Goal: Task Accomplishment & Management: Complete application form

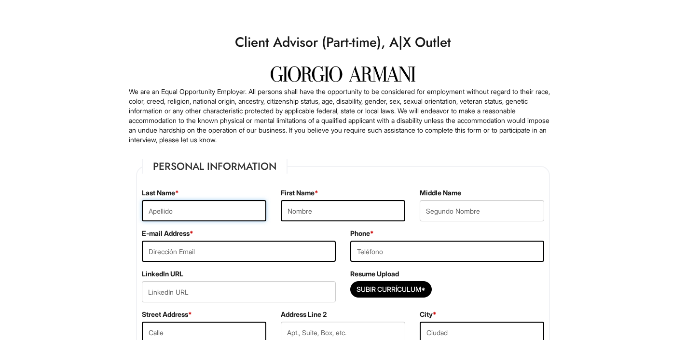
click at [176, 214] on input "text" at bounding box center [204, 210] width 125 height 21
type input "[PERSON_NAME]"
type input "9173489065"
type input "[STREET_ADDRESS][PERSON_NAME]"
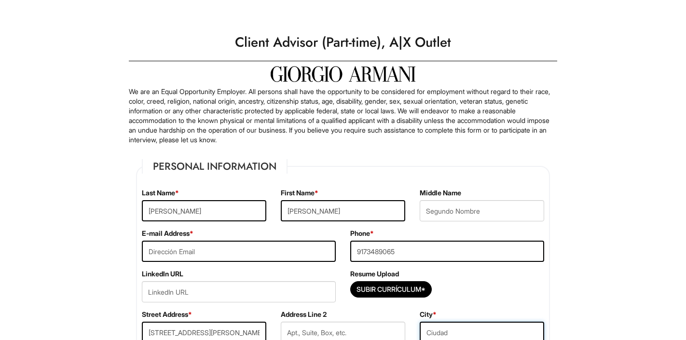
type input "[GEOGRAPHIC_DATA]"
select select "FL"
type input "33139"
select select "[GEOGRAPHIC_DATA]"
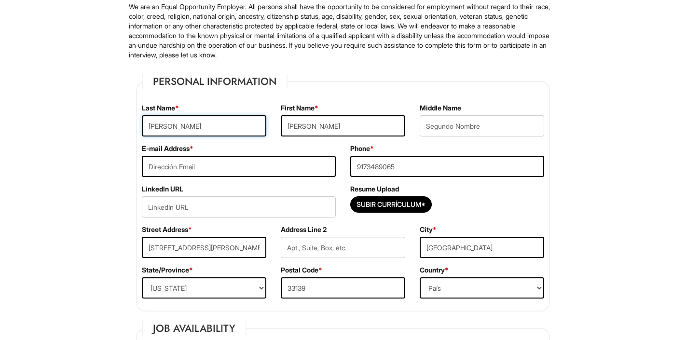
scroll to position [89, 0]
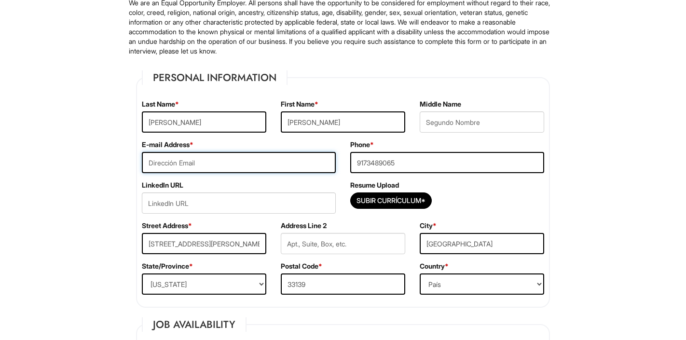
click at [175, 166] on input "email" at bounding box center [239, 162] width 194 height 21
type input "[PERSON_NAME][EMAIL_ADDRESS][PERSON_NAME][DOMAIN_NAME]"
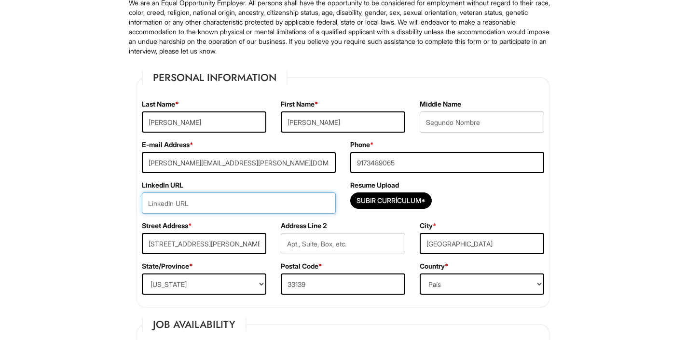
click at [161, 203] on input "url" at bounding box center [239, 203] width 194 height 21
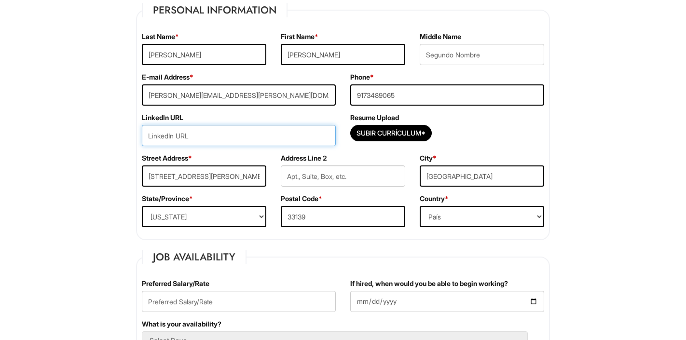
scroll to position [162, 0]
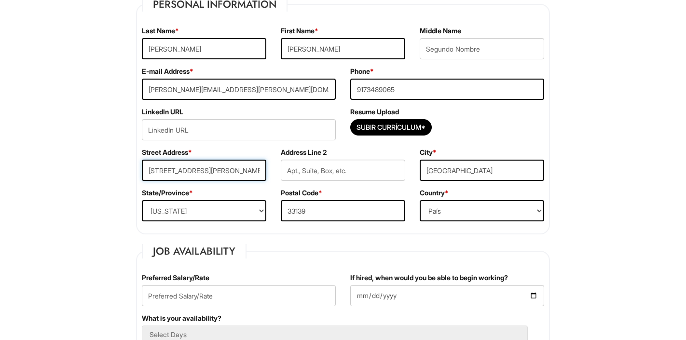
drag, startPoint x: 203, startPoint y: 170, endPoint x: 226, endPoint y: 167, distance: 23.9
click at [226, 167] on input "[STREET_ADDRESS][PERSON_NAME]" at bounding box center [204, 170] width 125 height 21
paste input "apt 302"
type input "apt 302"
click at [227, 170] on input "[STREET_ADDRESS][PERSON_NAME]" at bounding box center [204, 170] width 125 height 21
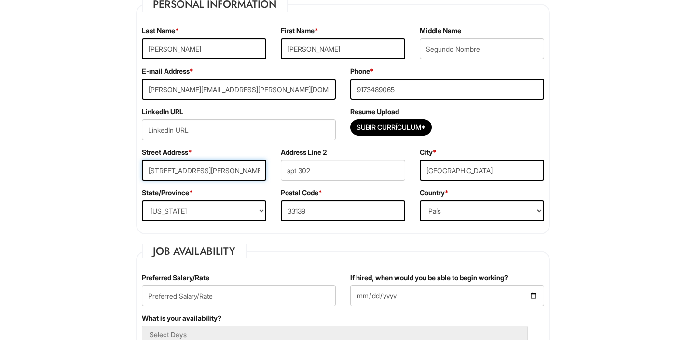
type input "[STREET_ADDRESS][PERSON_NAME]"
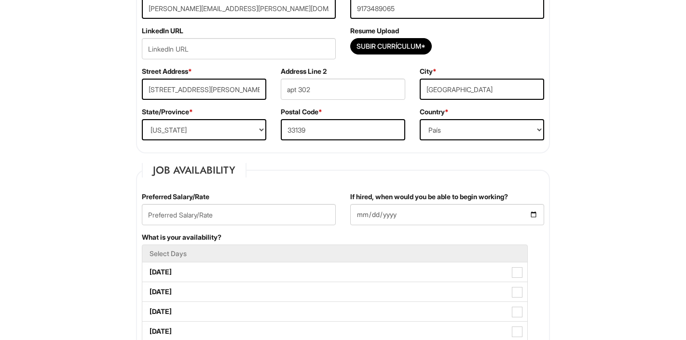
scroll to position [259, 0]
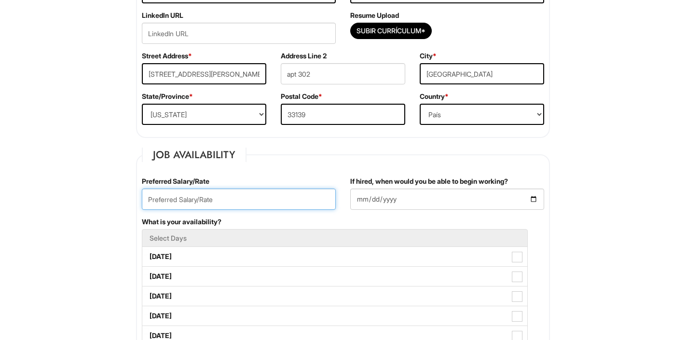
click at [185, 199] on input "text" at bounding box center [239, 199] width 194 height 21
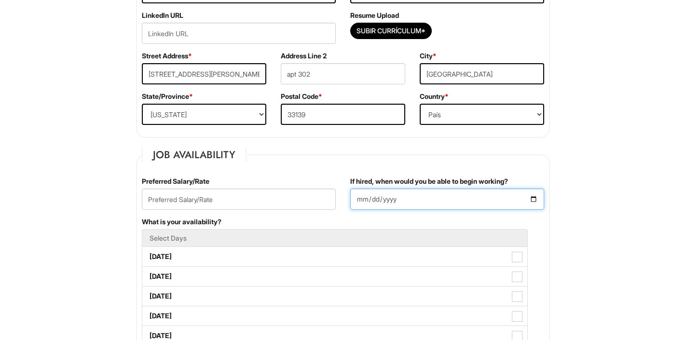
click at [463, 195] on input "If hired, when would you be able to begin working?" at bounding box center [447, 199] width 194 height 21
click at [534, 197] on input "If hired, when would you be able to begin working?" at bounding box center [447, 199] width 194 height 21
type input "[DATE]"
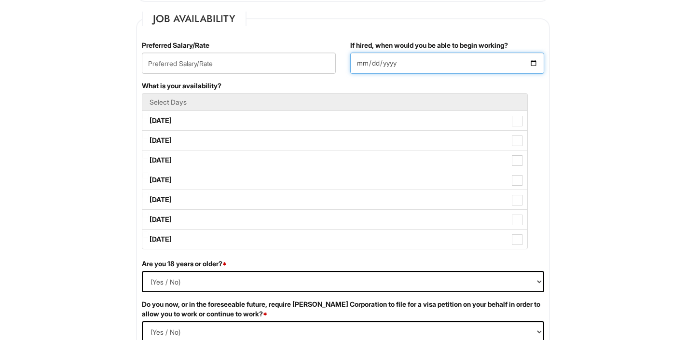
scroll to position [395, 0]
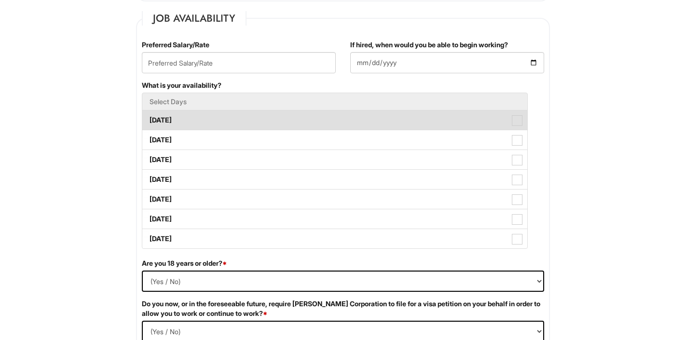
click at [195, 119] on label "[DATE]" at bounding box center [334, 120] width 385 height 19
click at [149, 119] on Available_Monday "[DATE]" at bounding box center [145, 115] width 6 height 6
checkbox Available_Monday "true"
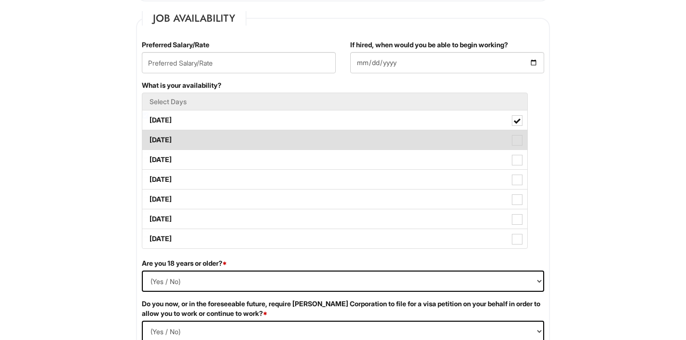
click at [204, 142] on label "[DATE]" at bounding box center [334, 139] width 385 height 19
click at [149, 139] on Available_Tuesday "[DATE]" at bounding box center [145, 135] width 6 height 6
checkbox Available_Tuesday "true"
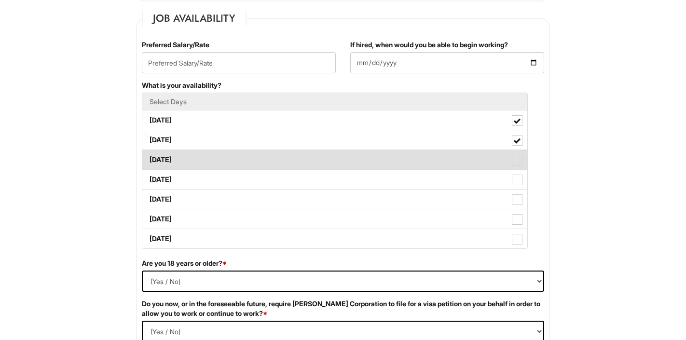
click at [205, 163] on label "[DATE]" at bounding box center [334, 159] width 385 height 19
click at [149, 158] on Available_Wednesday "[DATE]" at bounding box center [145, 155] width 6 height 6
checkbox Available_Wednesday "true"
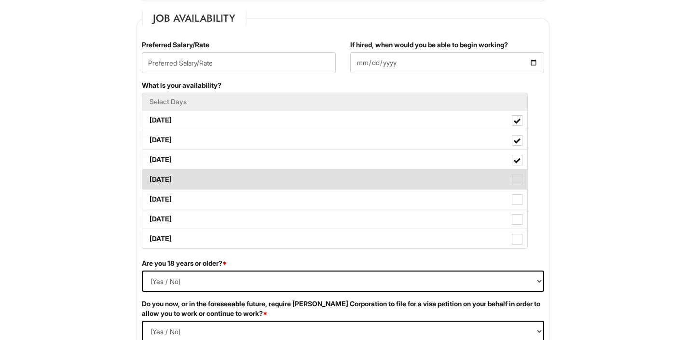
click at [205, 181] on label "[DATE]" at bounding box center [334, 179] width 385 height 19
click at [149, 178] on Available_Thursday "[DATE]" at bounding box center [145, 175] width 6 height 6
checkbox Available_Thursday "true"
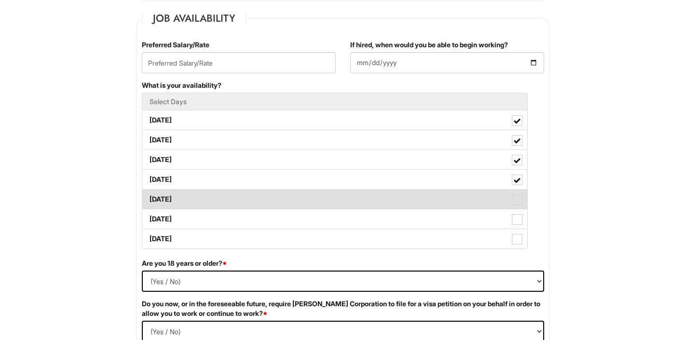
click at [205, 198] on label "[DATE]" at bounding box center [334, 199] width 385 height 19
click at [149, 198] on Available_Friday "[DATE]" at bounding box center [145, 195] width 6 height 6
checkbox Available_Friday "true"
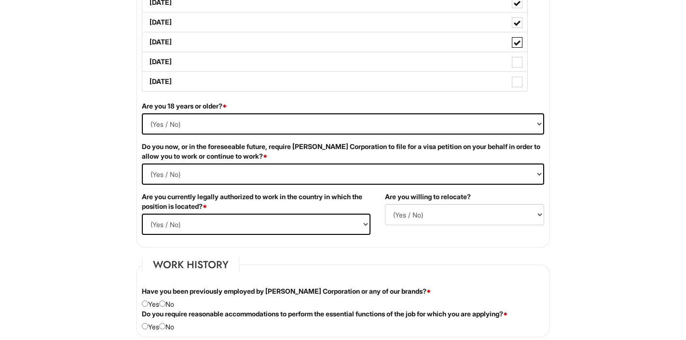
scroll to position [561, 0]
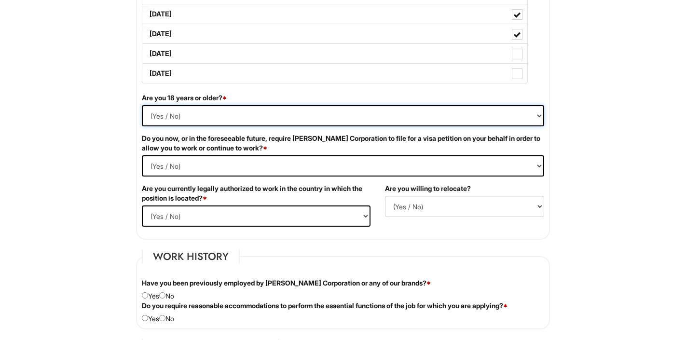
click at [160, 114] on select "(Yes / No) Si No" at bounding box center [343, 115] width 403 height 21
select select "Yes"
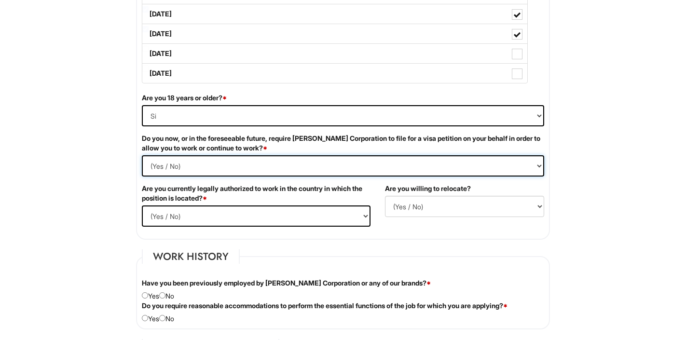
click at [176, 165] on Required "(Yes / No) Si No" at bounding box center [343, 165] width 403 height 21
select Required "No"
click at [163, 214] on select "(Yes / No) Si No" at bounding box center [256, 216] width 229 height 21
select select "Yes"
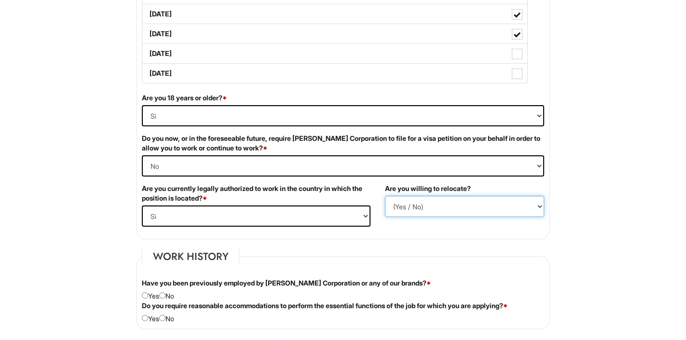
click at [398, 206] on select "(Yes / No) No Si" at bounding box center [464, 206] width 159 height 21
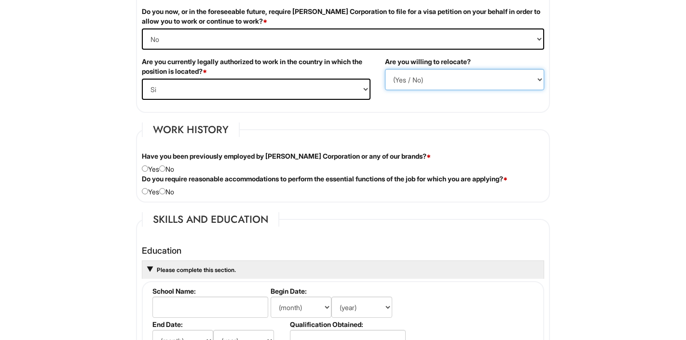
scroll to position [689, 0]
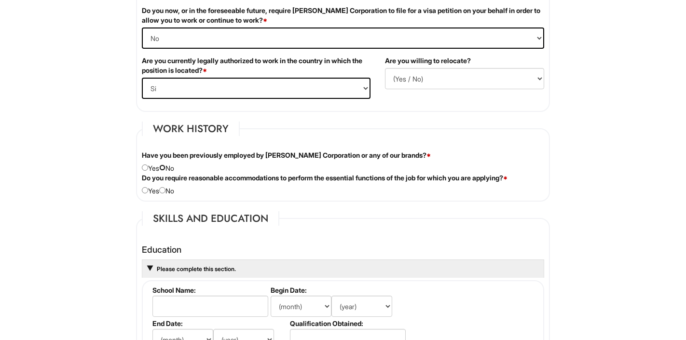
click at [166, 170] on input "radio" at bounding box center [162, 168] width 6 height 6
radio input "true"
click at [166, 190] on input "radio" at bounding box center [162, 190] width 6 height 6
radio input "true"
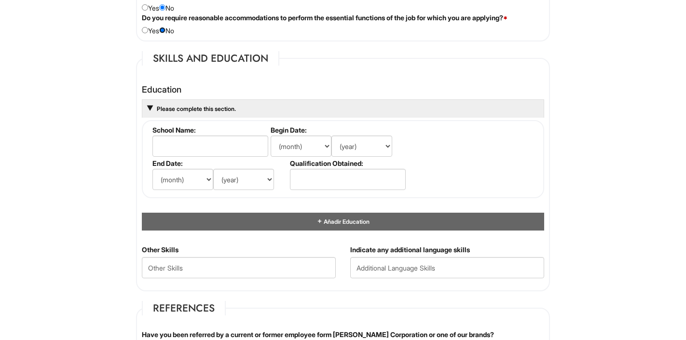
scroll to position [853, 0]
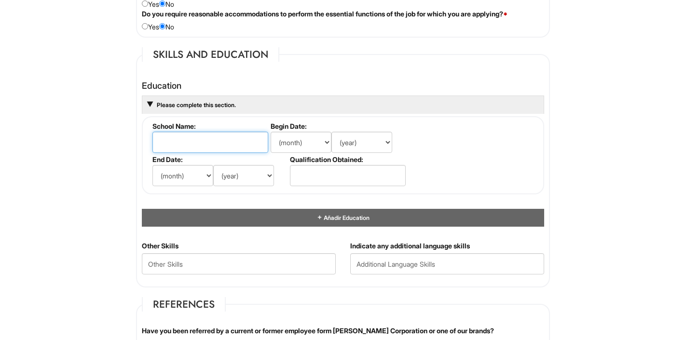
click at [212, 141] on input "text" at bounding box center [211, 142] width 116 height 21
type input "[PERSON_NAME]"
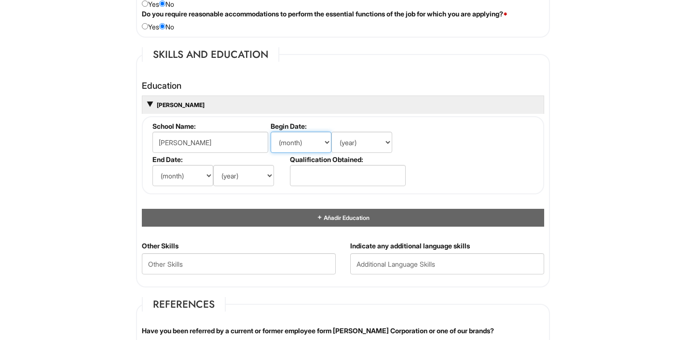
click at [295, 141] on select "(month) Ene Feb Mar Abr Mayo Jun [DATE] Ago Set Oct Nov Dic" at bounding box center [301, 142] width 61 height 21
select select "9"
click at [357, 143] on select "(year) 2029 2028 2027 2026 2025 2024 2023 2022 2021 2020 2019 2018 2017 2016 20…" at bounding box center [362, 142] width 61 height 21
select select "1983"
click at [187, 173] on select "(month) Ene Feb Mar Abr Mayo Jun [DATE] Ago Set Oct Nov Dic" at bounding box center [183, 175] width 61 height 21
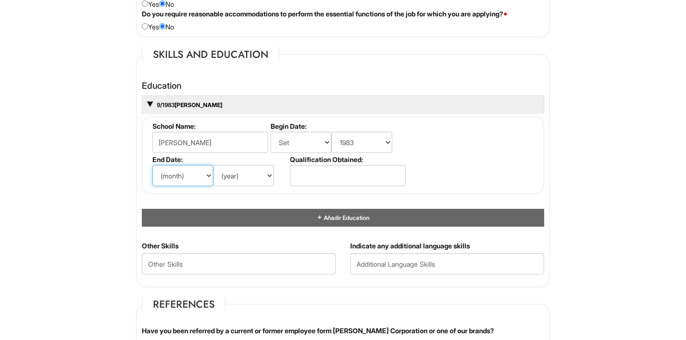
select select "7"
click at [270, 176] on select "(year) 2029 2028 2027 2026 2025 2024 2023 2022 2021 2020 2019 2018 2017 2016 20…" at bounding box center [243, 175] width 61 height 21
click at [265, 176] on select "(year) 2029 2028 2027 2026 2025 2024 2023 2022 2021 2020 2019 2018 2017 2016 20…" at bounding box center [243, 175] width 61 height 21
select select "1990"
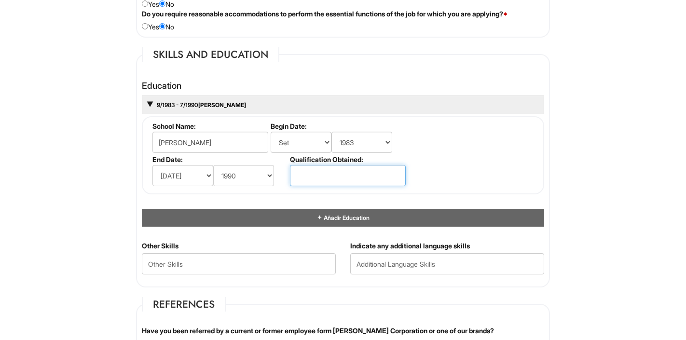
click at [347, 174] on input "text" at bounding box center [348, 175] width 116 height 21
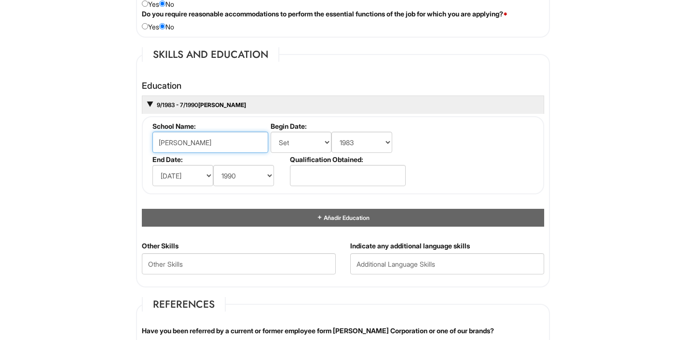
click at [241, 142] on input "[PERSON_NAME]" at bounding box center [211, 142] width 116 height 21
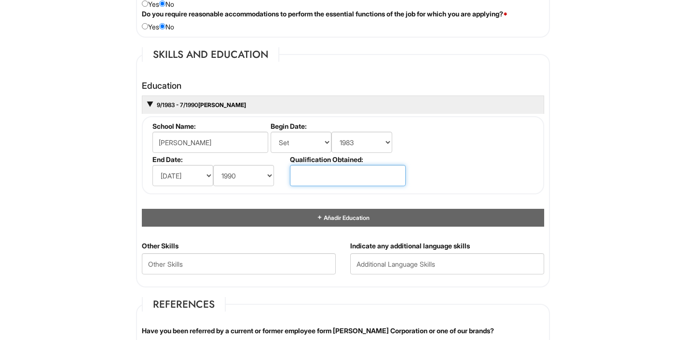
click at [313, 173] on input "text" at bounding box center [348, 175] width 116 height 21
click at [150, 103] on span at bounding box center [150, 105] width 6 height 6
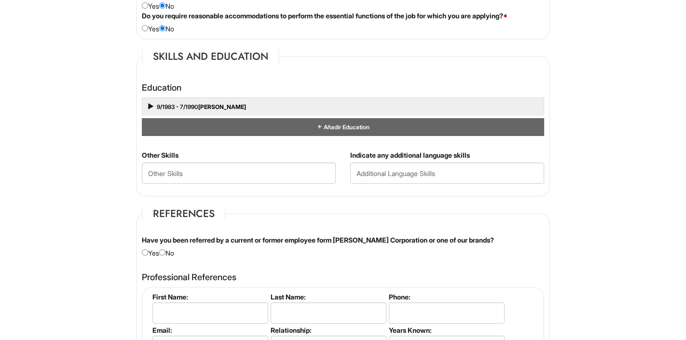
scroll to position [851, 0]
click at [148, 105] on span at bounding box center [150, 108] width 8 height 8
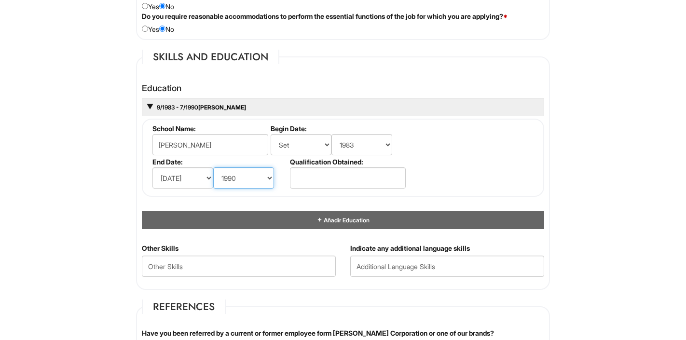
click at [241, 178] on select "(year) 2029 2028 2027 2026 2025 2024 2023 2022 2021 2020 2019 2018 2017 2016 20…" at bounding box center [243, 178] width 61 height 21
click at [179, 177] on select "(month) Ene Feb Mar Abr Mayo Jun [DATE] Ago Set Oct Nov Dic" at bounding box center [183, 178] width 61 height 21
select select
click at [228, 178] on select "(year) 2029 2028 2027 2026 2025 2024 2023 2022 2021 2020 2019 2018 2017 2016 20…" at bounding box center [243, 178] width 61 height 21
select select
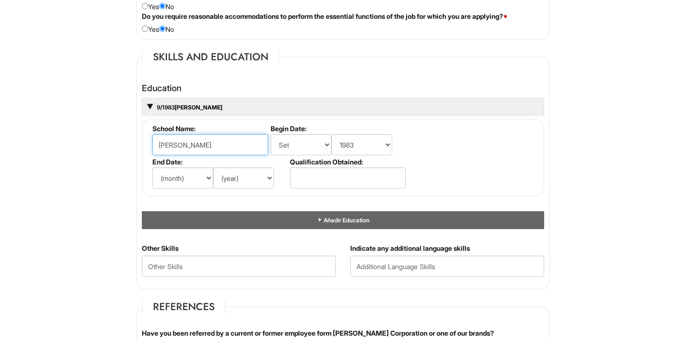
click at [238, 140] on input "[PERSON_NAME]" at bounding box center [211, 144] width 116 height 21
click at [240, 144] on input "[PERSON_NAME]" at bounding box center [211, 144] width 116 height 21
type input "M"
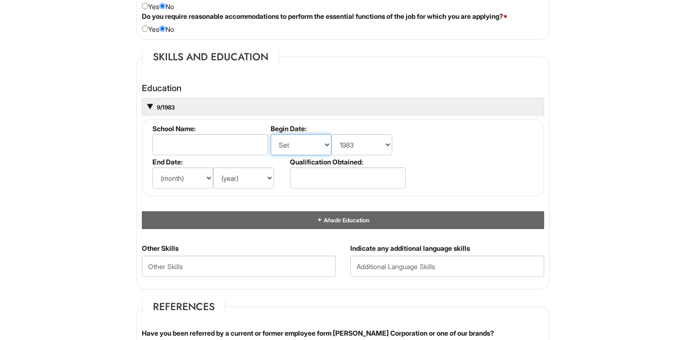
click at [313, 145] on select "(month) Ene Feb Mar Abr Mayo Jun [DATE] Ago Set Oct Nov Dic" at bounding box center [301, 144] width 61 height 21
select select
click at [366, 142] on select "(year) 2029 2028 2027 2026 2025 2024 2023 2022 2021 2020 2019 2018 2017 2016 20…" at bounding box center [362, 144] width 61 height 21
select select
click at [151, 104] on span at bounding box center [150, 107] width 6 height 6
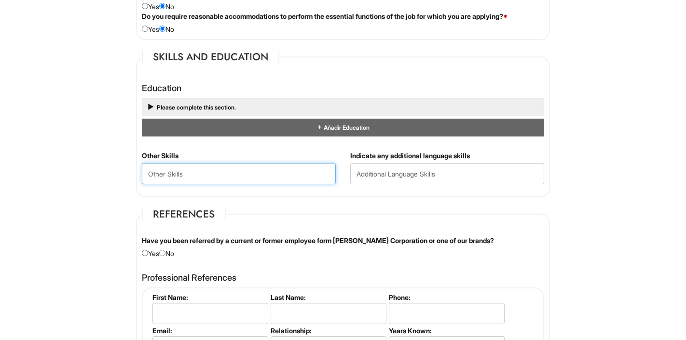
click at [202, 171] on Skills "text" at bounding box center [239, 173] width 194 height 21
type Skills "Fashion Designer / Photographer/ Makeup Artist"
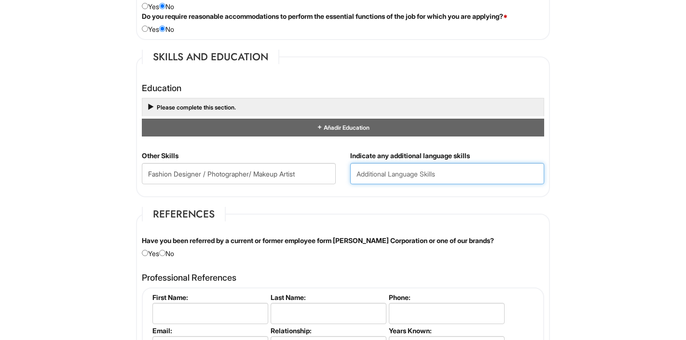
click at [393, 175] on input "text" at bounding box center [447, 173] width 194 height 21
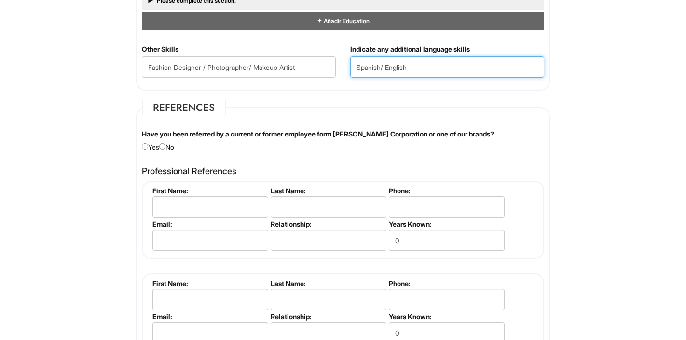
scroll to position [959, 0]
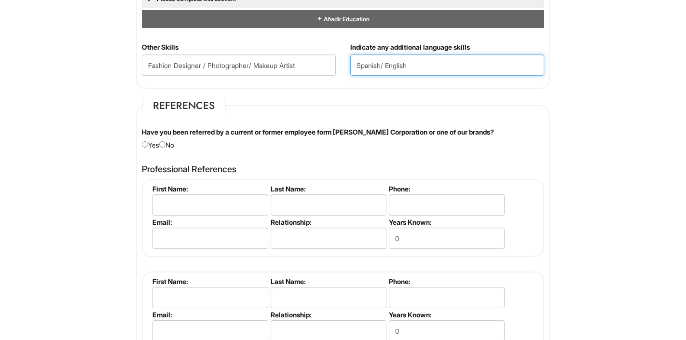
type input "Spanish/ English"
click at [166, 145] on input "radio" at bounding box center [162, 144] width 6 height 6
radio input "true"
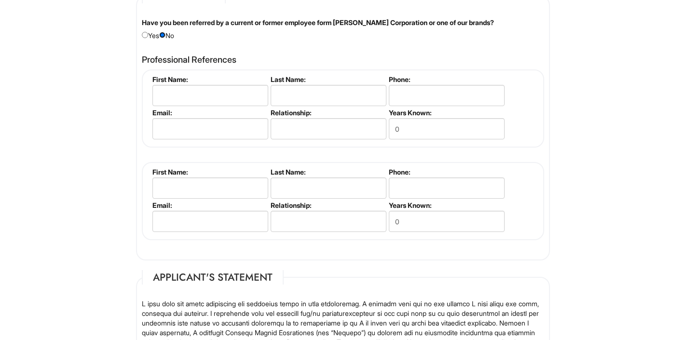
scroll to position [1066, 0]
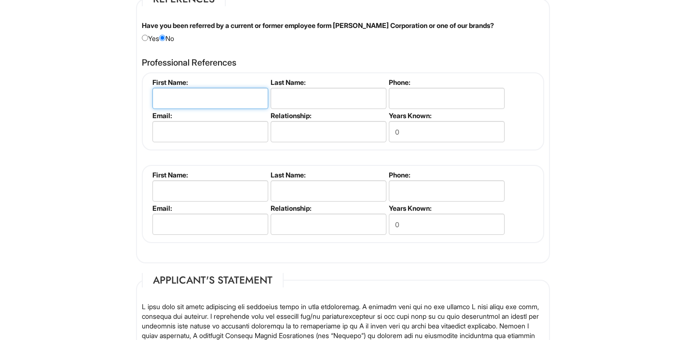
click at [173, 96] on input "text" at bounding box center [211, 98] width 116 height 21
type input "[PERSON_NAME]"
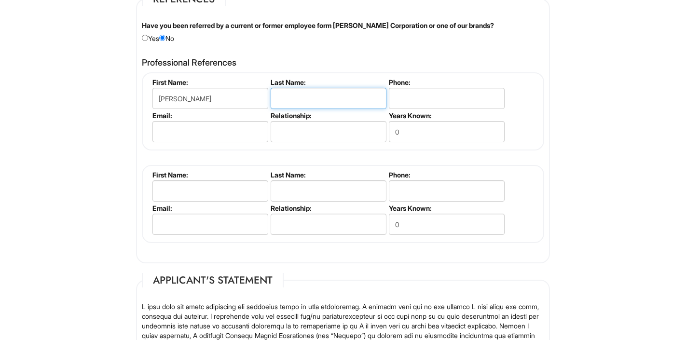
click at [277, 100] on input "text" at bounding box center [329, 98] width 116 height 21
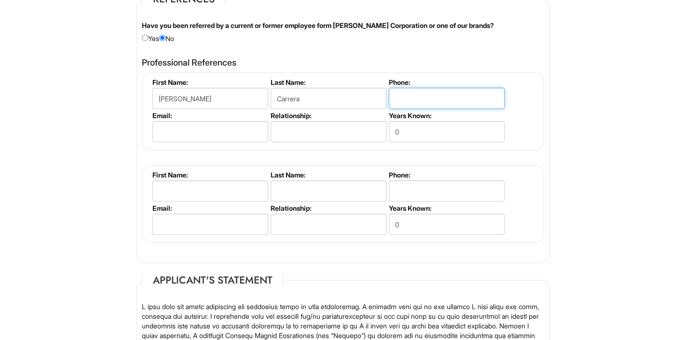
click at [407, 97] on input "tel" at bounding box center [447, 98] width 116 height 21
click at [305, 99] on input "Carrera" at bounding box center [329, 98] width 116 height 21
type input "Carreras"
click at [410, 94] on input "tel" at bounding box center [447, 98] width 116 height 21
type input "3474173920"
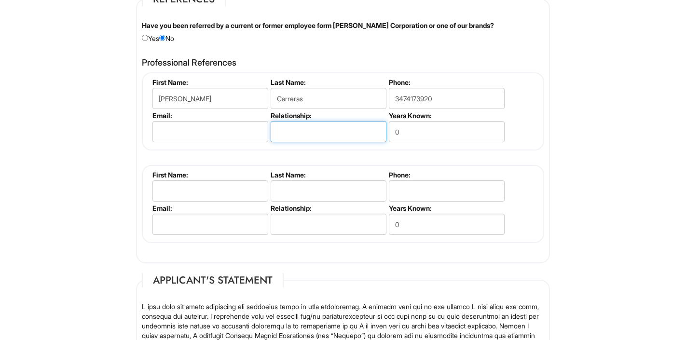
click at [315, 131] on input "text" at bounding box center [329, 131] width 116 height 21
type input "Friend"
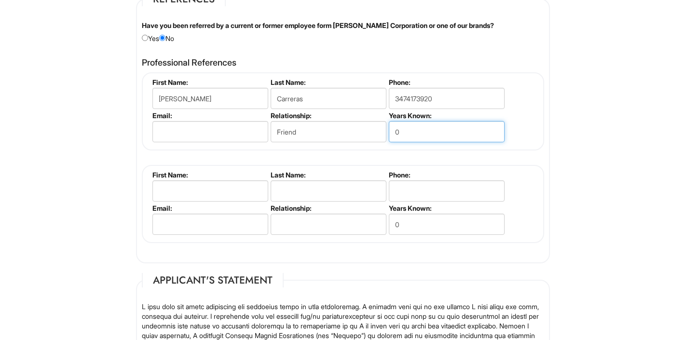
click at [415, 134] on input "0" at bounding box center [447, 131] width 116 height 21
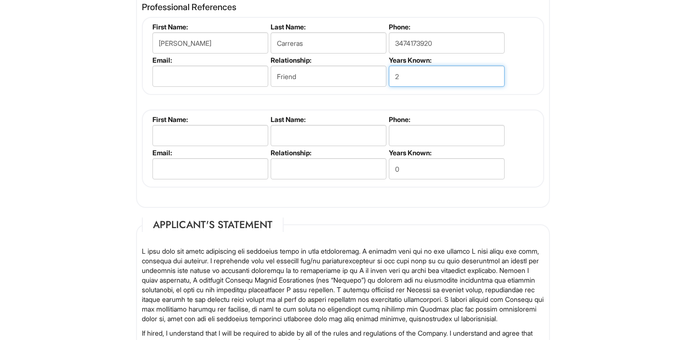
type input "2"
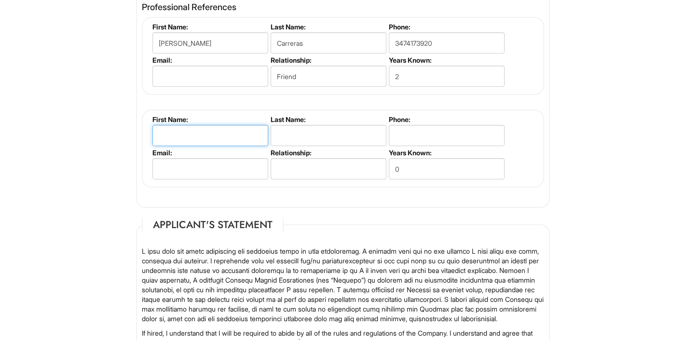
click at [166, 134] on input "text" at bounding box center [211, 135] width 116 height 21
type input "b"
type input "[PERSON_NAME]"
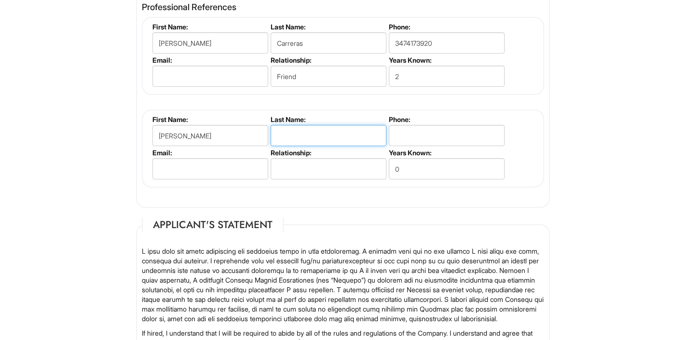
click at [287, 137] on input "text" at bounding box center [329, 135] width 116 height 21
type input "[PERSON_NAME]"
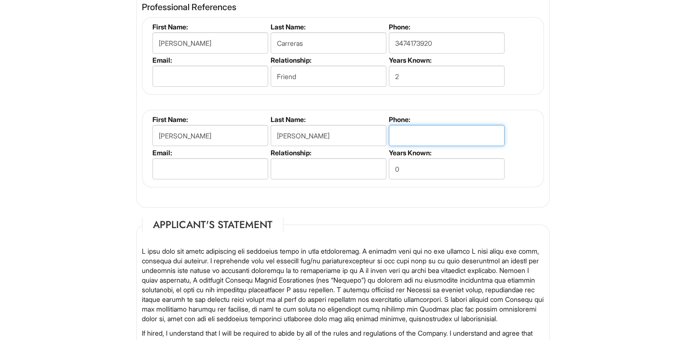
click at [403, 137] on input "tel" at bounding box center [447, 135] width 116 height 21
type input "3052183986"
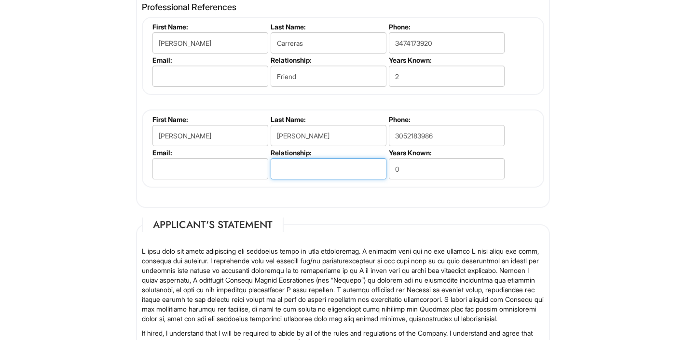
click at [303, 168] on input "text" at bounding box center [329, 168] width 116 height 21
type input "Friend"
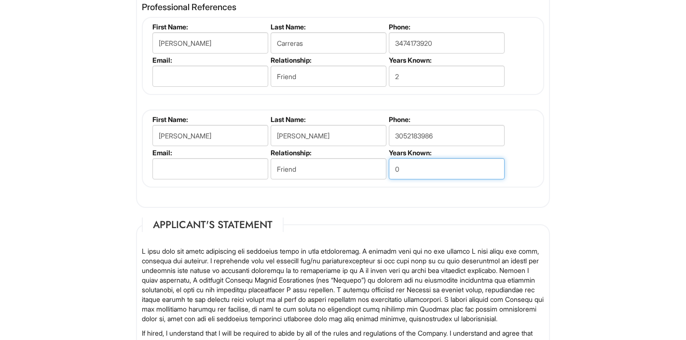
click at [407, 168] on input "0" at bounding box center [447, 168] width 116 height 21
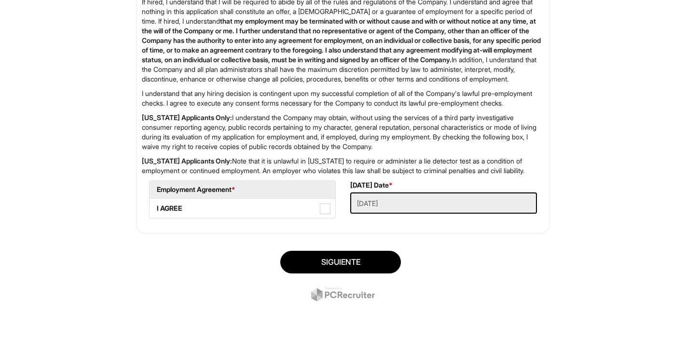
scroll to position [1491, 0]
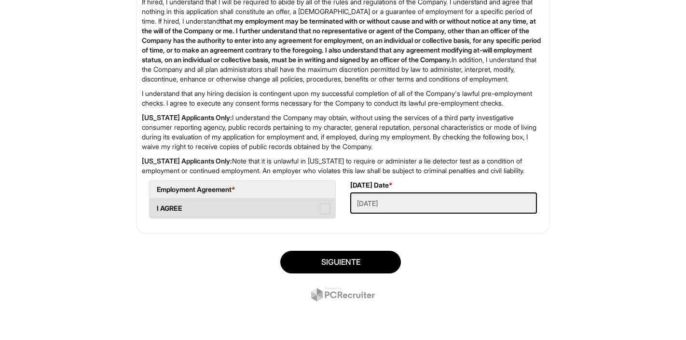
type input "25"
click at [324, 206] on span at bounding box center [325, 209] width 11 height 11
click at [156, 206] on AGREE "I AGREE" at bounding box center [153, 204] width 6 height 6
checkbox AGREE "true"
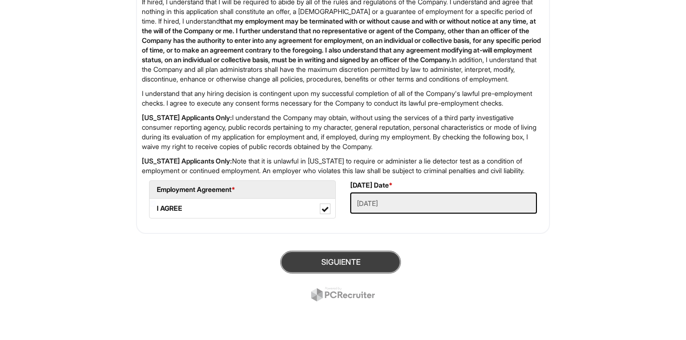
click at [339, 263] on button "Siguiente" at bounding box center [340, 262] width 121 height 23
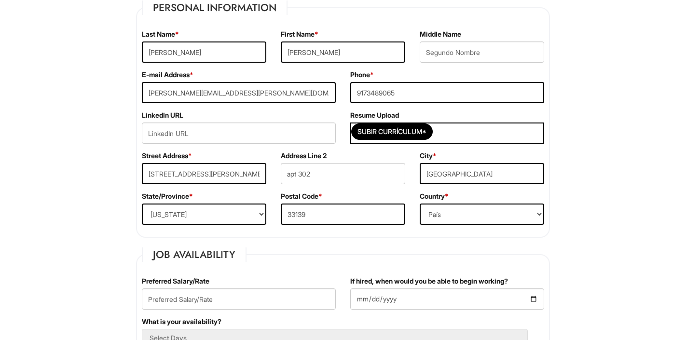
scroll to position [190, 0]
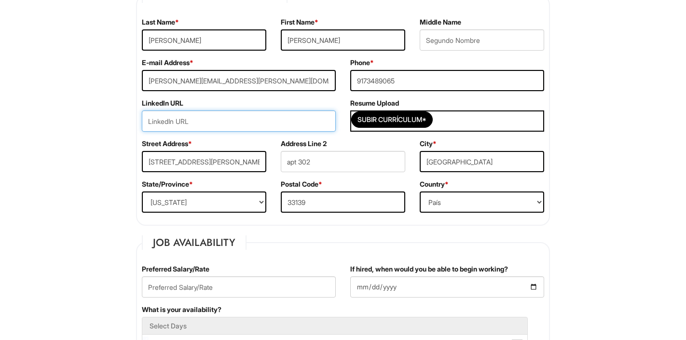
click at [191, 123] on input "url" at bounding box center [239, 121] width 194 height 21
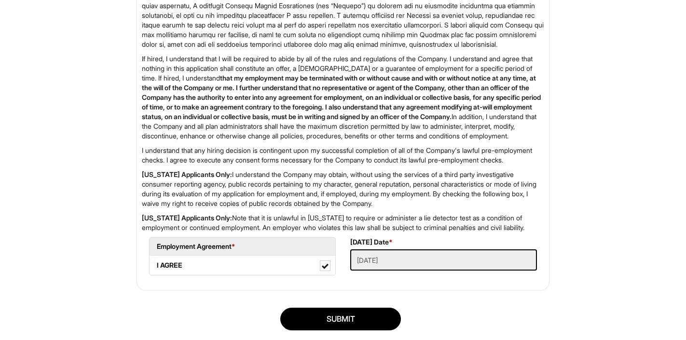
scroll to position [1510, 0]
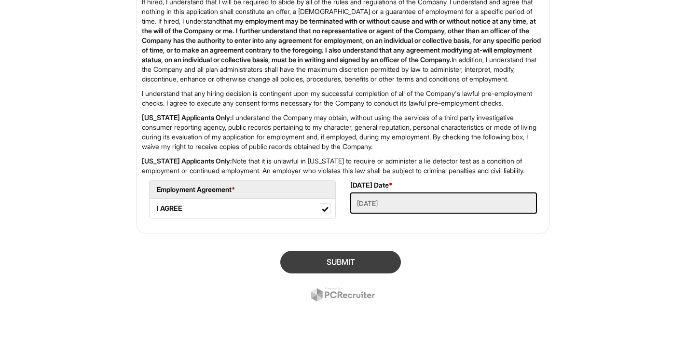
type input "[PERSON_NAME]"
click at [333, 257] on button "SUBMIT" at bounding box center [340, 262] width 121 height 23
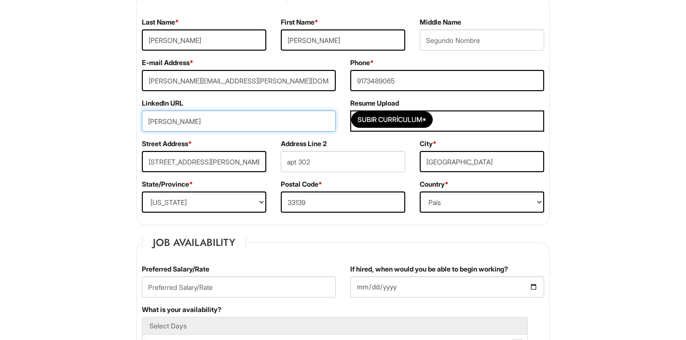
scroll to position [178, 0]
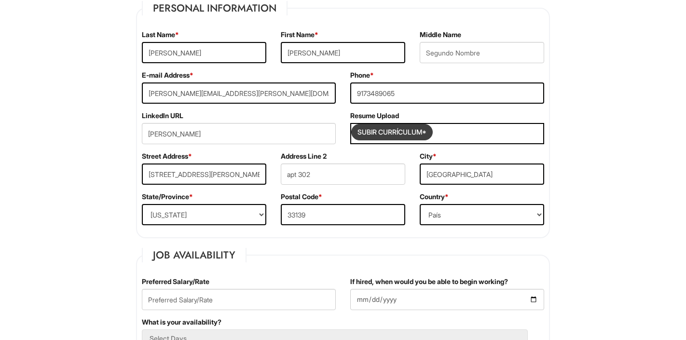
click at [407, 131] on input "Subir Currículum*" at bounding box center [392, 132] width 81 height 15
type input "C:\fakepath\Professional CV Resume.pdf"
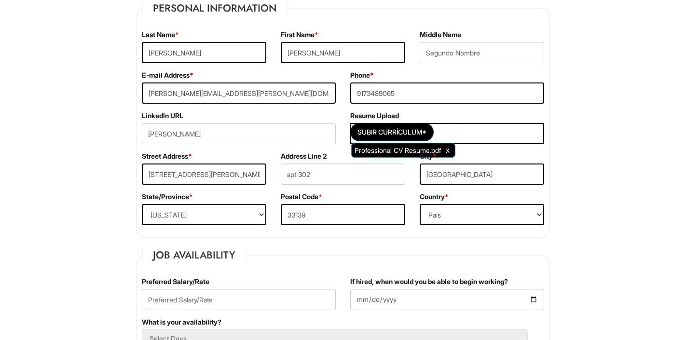
click at [411, 153] on div "Address Line 2 apt 302" at bounding box center [343, 172] width 139 height 41
click at [451, 152] on div "City * [GEOGRAPHIC_DATA]" at bounding box center [482, 172] width 139 height 41
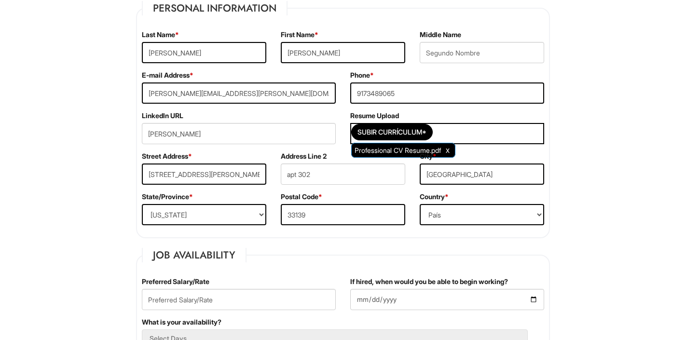
click at [451, 152] on div "City * [GEOGRAPHIC_DATA]" at bounding box center [482, 172] width 139 height 41
click at [450, 150] on span "Clear Uploaded File" at bounding box center [448, 150] width 4 height 8
click at [447, 131] on div "Subir Currículum* Professional CV Resume.pdf" at bounding box center [447, 133] width 194 height 21
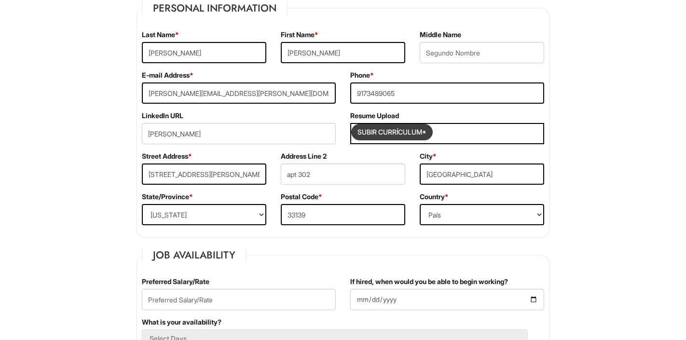
click at [414, 132] on input "Subir Currículum*" at bounding box center [392, 132] width 81 height 15
type input "C:\fakepath\Professional CV Resume.pdf"
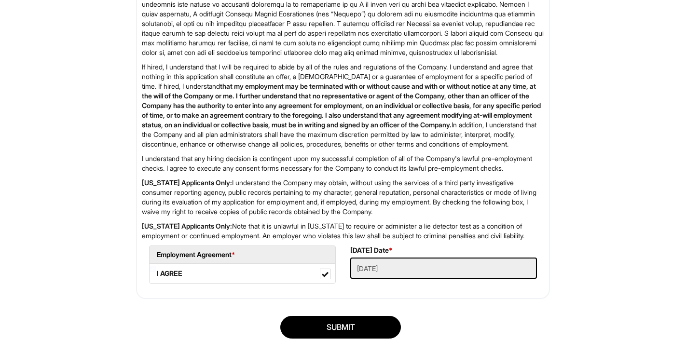
scroll to position [1510, 0]
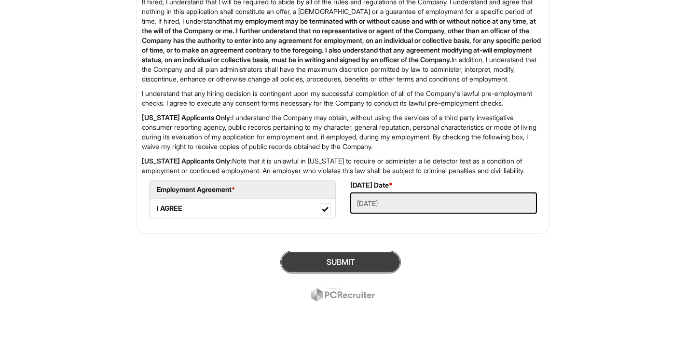
click at [338, 262] on button "SUBMIT" at bounding box center [340, 262] width 121 height 23
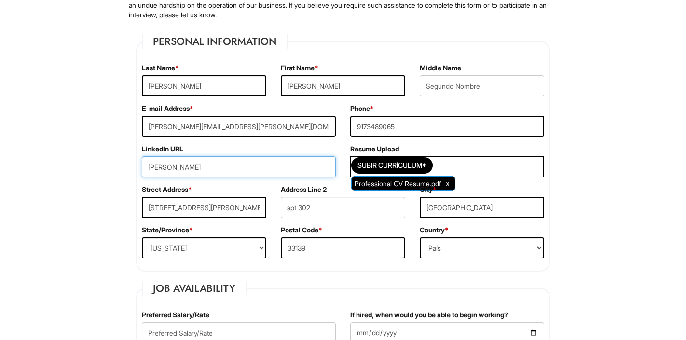
scroll to position [139, 0]
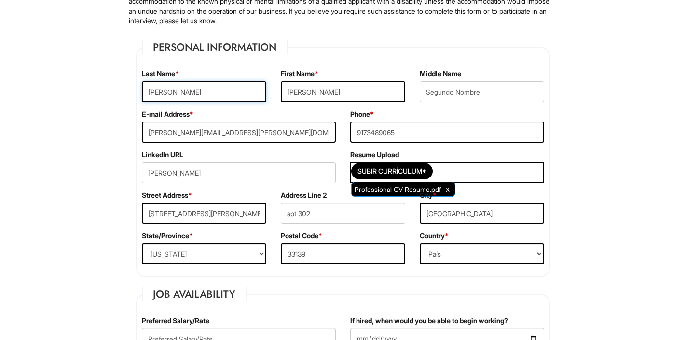
click at [242, 90] on input "[PERSON_NAME]" at bounding box center [204, 91] width 125 height 21
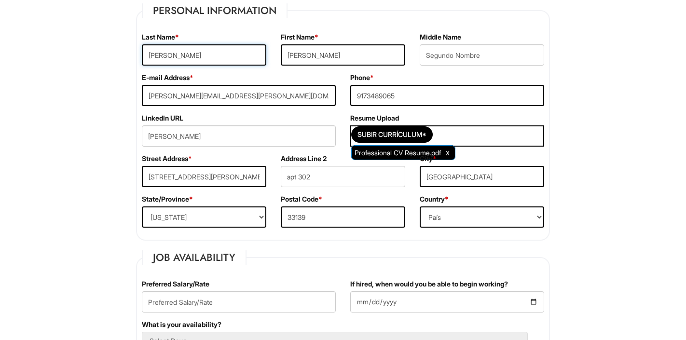
scroll to position [170, 0]
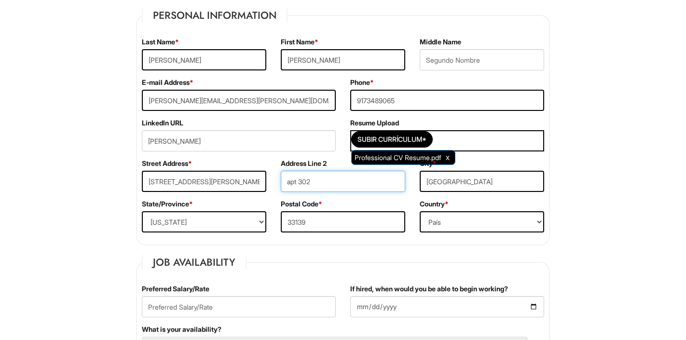
click at [331, 190] on input "apt 302" at bounding box center [343, 181] width 125 height 21
click at [209, 178] on input "[STREET_ADDRESS][PERSON_NAME]" at bounding box center [204, 181] width 125 height 21
type input "[STREET_ADDRESS][PERSON_NAME]"
click at [395, 159] on div "Address Line 2 apt 302" at bounding box center [343, 179] width 139 height 41
click at [475, 138] on div "Subir Currículum* Professional CV Resume.pdf" at bounding box center [447, 140] width 194 height 21
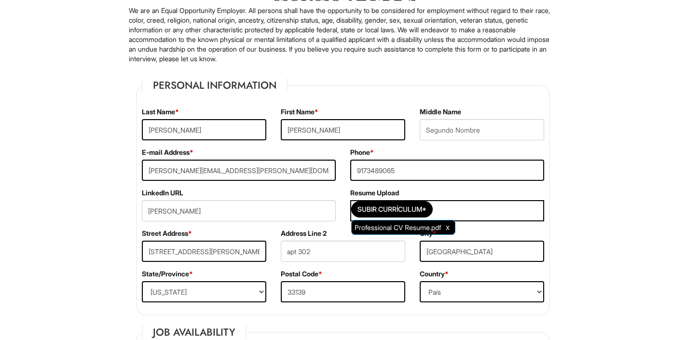
scroll to position [105, 0]
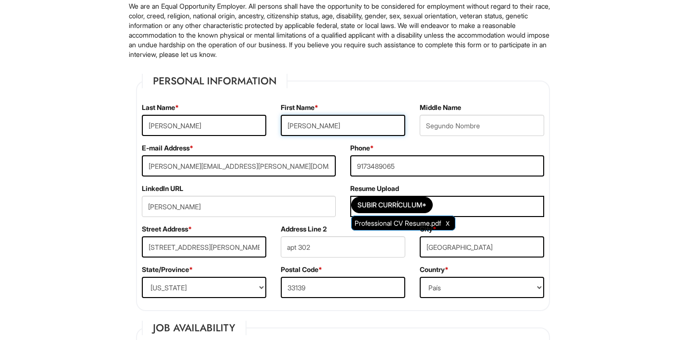
click at [339, 127] on input "[PERSON_NAME]" at bounding box center [343, 125] width 125 height 21
type input "[PERSON_NAME]"
click at [443, 123] on input "text" at bounding box center [482, 125] width 125 height 21
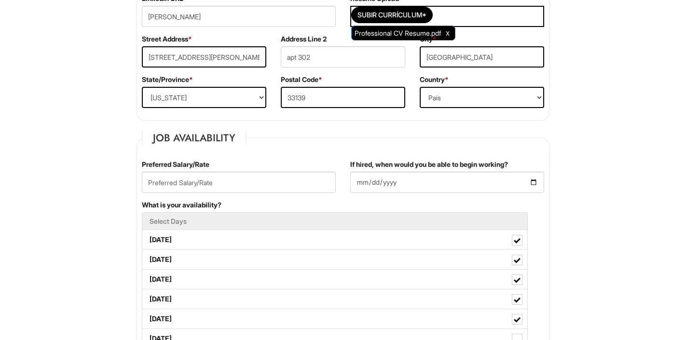
scroll to position [265, 0]
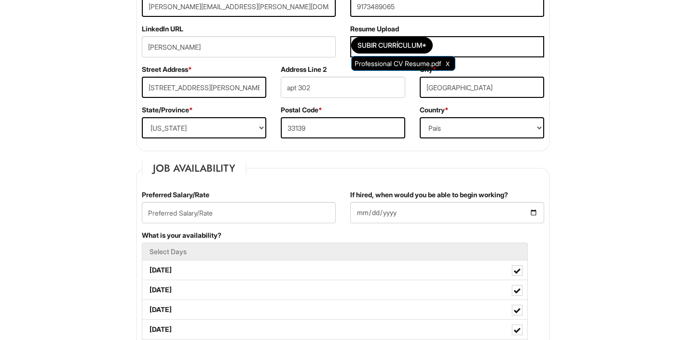
type input "angel"
click at [463, 127] on select "[GEOGRAPHIC_DATA] [GEOGRAPHIC_DATA] [GEOGRAPHIC_DATA] [US_STATE] [GEOGRAPHIC_DA…" at bounding box center [482, 127] width 125 height 21
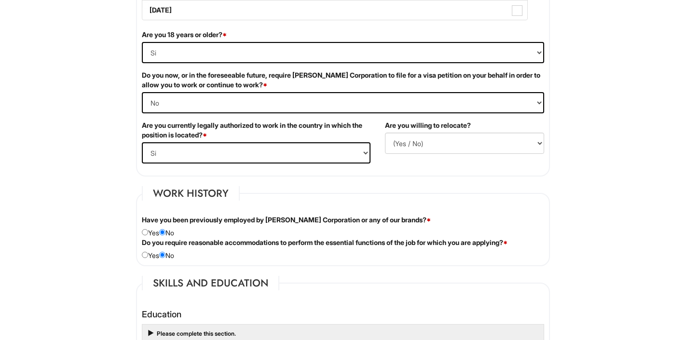
scroll to position [644, 0]
click at [418, 142] on select "(Yes / No) No Si" at bounding box center [464, 142] width 159 height 21
select select "N"
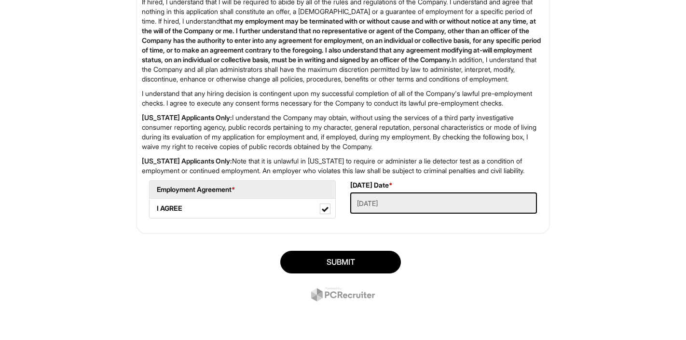
scroll to position [1510, 0]
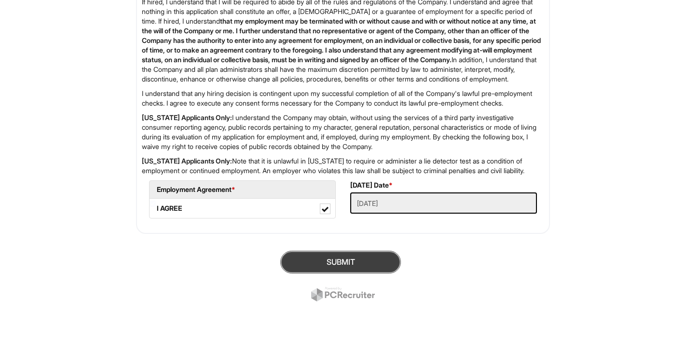
click at [337, 265] on button "SUBMIT" at bounding box center [340, 262] width 121 height 23
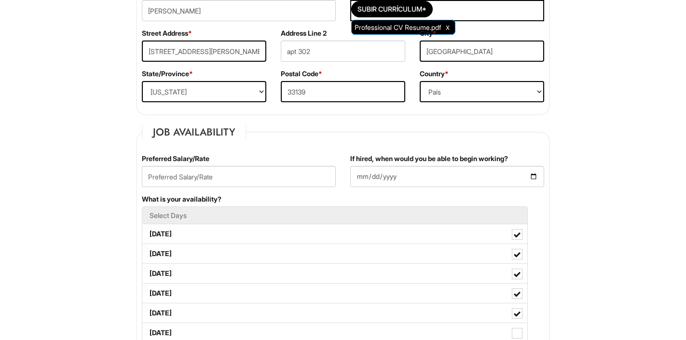
click at [228, 37] on div "Street Address * [STREET_ADDRESS][PERSON_NAME]" at bounding box center [204, 48] width 139 height 41
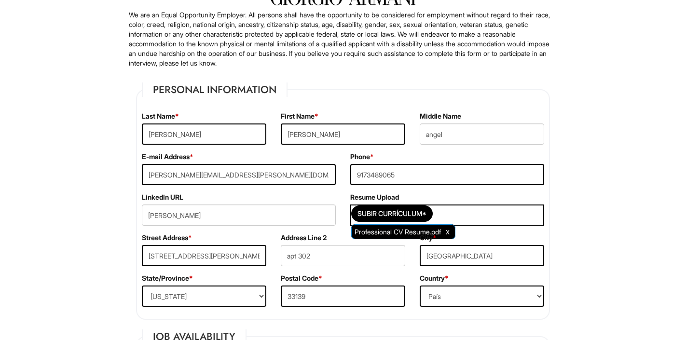
scroll to position [94, 0]
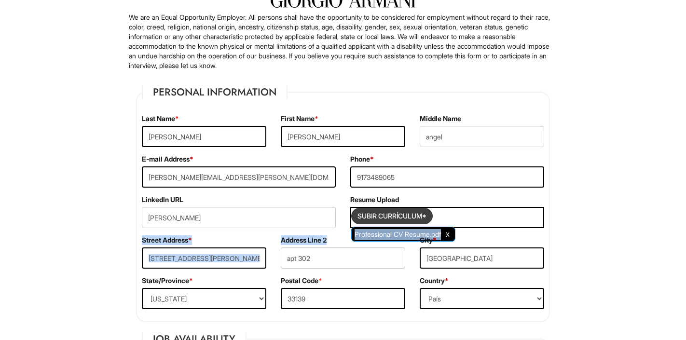
drag, startPoint x: 407, startPoint y: 236, endPoint x: 415, endPoint y: 217, distance: 20.2
click at [415, 217] on fieldset "Personal Information Last Name * [PERSON_NAME] First Name * [PERSON_NAME] Middl…" at bounding box center [343, 203] width 414 height 237
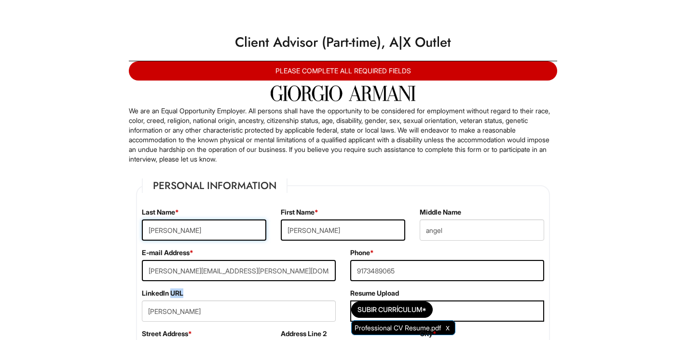
click at [153, 231] on input "[PERSON_NAME]" at bounding box center [204, 230] width 125 height 21
type input "[PERSON_NAME]"
click at [294, 230] on input "[PERSON_NAME]" at bounding box center [343, 230] width 125 height 21
type input "[PERSON_NAME]"
click at [430, 231] on input "angel" at bounding box center [482, 230] width 125 height 21
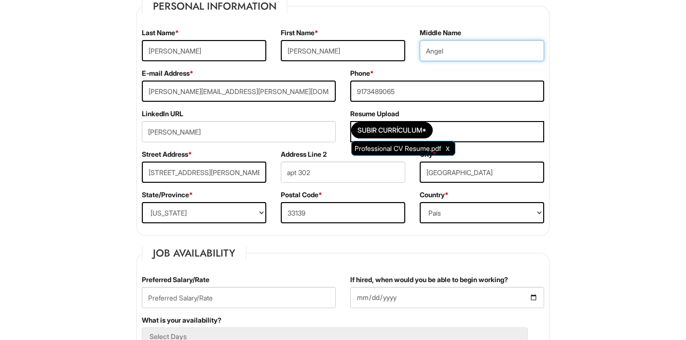
scroll to position [181, 0]
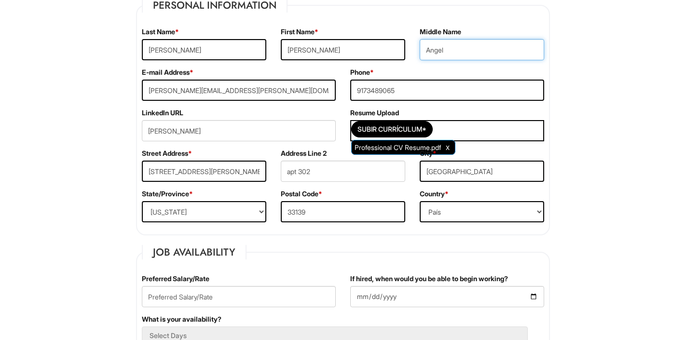
type input "Angel"
click at [461, 126] on div "Subir Currículum* Professional CV Resume.pdf" at bounding box center [447, 130] width 194 height 21
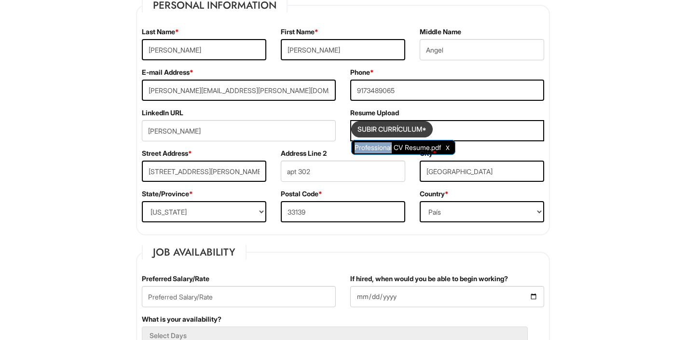
click at [427, 128] on input "Subir Currículum*" at bounding box center [392, 129] width 81 height 15
click at [454, 134] on div "Subir Currículum* Professional CV Resume.pdf" at bounding box center [447, 130] width 194 height 21
click at [415, 147] on span "Professional CV Resume.pdf" at bounding box center [398, 147] width 86 height 8
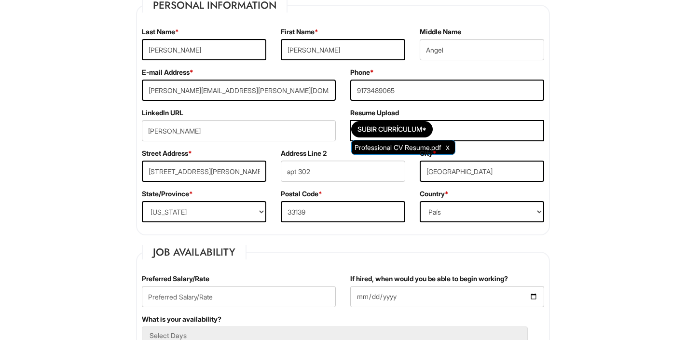
click at [415, 147] on span "Professional CV Resume.pdf" at bounding box center [398, 147] width 86 height 8
click at [461, 126] on div "Subir Currículum* Professional CV Resume.pdf" at bounding box center [447, 130] width 194 height 21
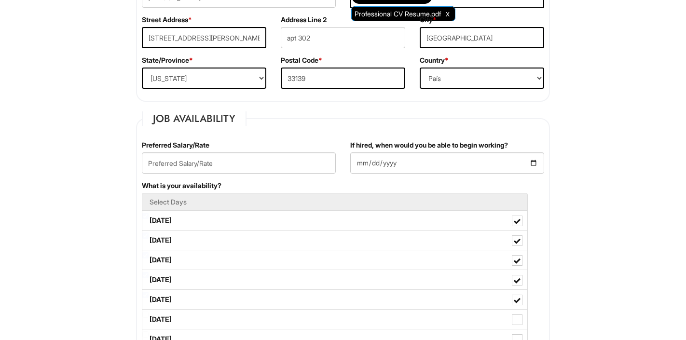
scroll to position [315, 0]
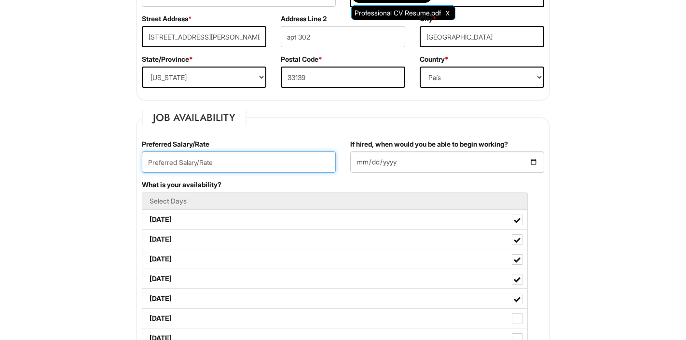
click at [229, 163] on input "text" at bounding box center [239, 162] width 194 height 21
type input "1"
type input "?"
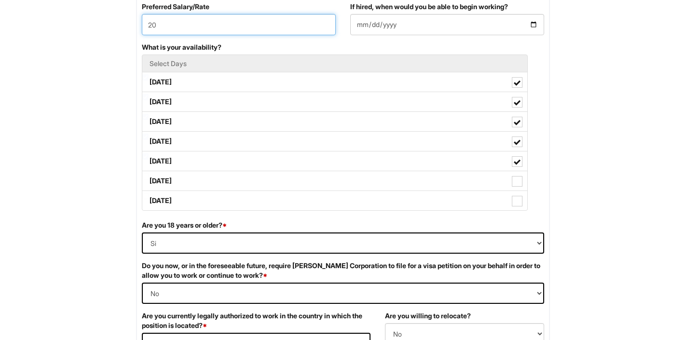
scroll to position [461, 0]
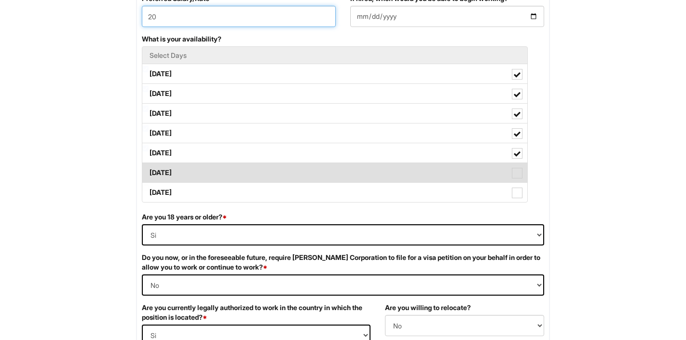
type input "20"
click at [519, 176] on span at bounding box center [517, 173] width 11 height 11
click at [149, 171] on Available_Saturday "[DATE]" at bounding box center [145, 168] width 6 height 6
checkbox Available_Saturday "true"
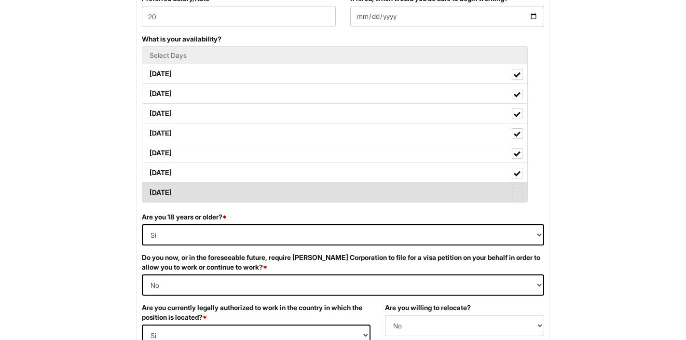
click at [519, 199] on label "[DATE]" at bounding box center [334, 192] width 385 height 19
click at [149, 191] on Available_Sunday "[DATE]" at bounding box center [145, 188] width 6 height 6
checkbox Available_Sunday "true"
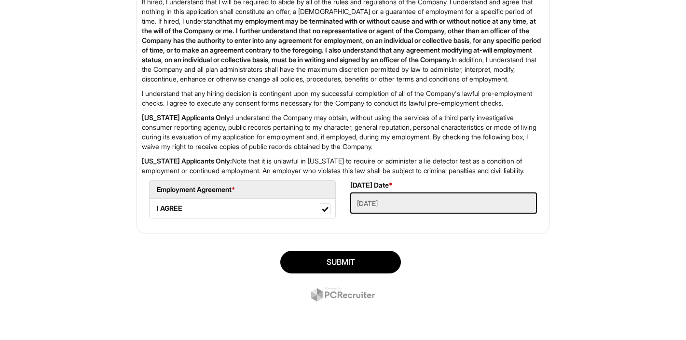
scroll to position [1510, 0]
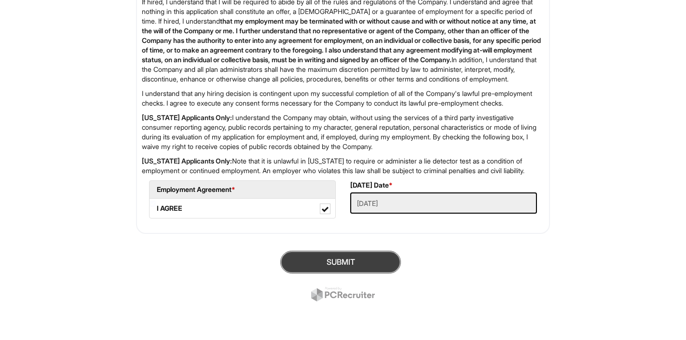
click at [328, 257] on button "SUBMIT" at bounding box center [340, 262] width 121 height 23
